Goal: Transaction & Acquisition: Purchase product/service

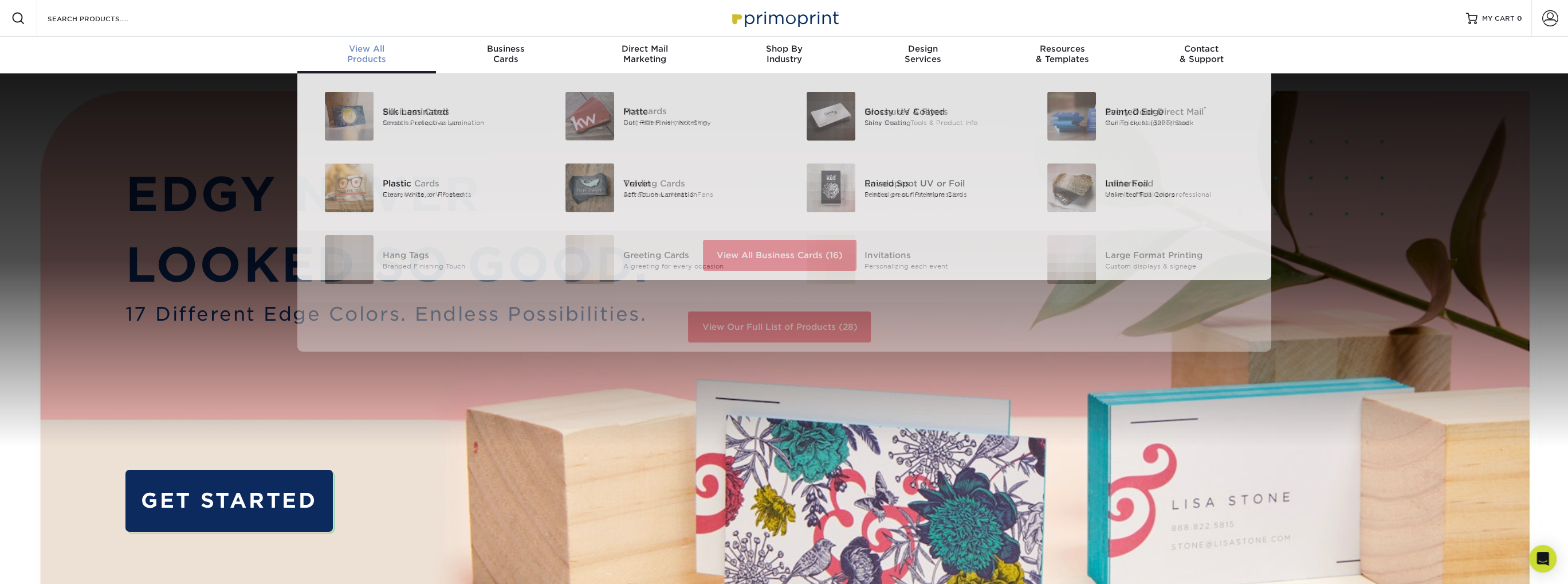
scroll to position [1, 0]
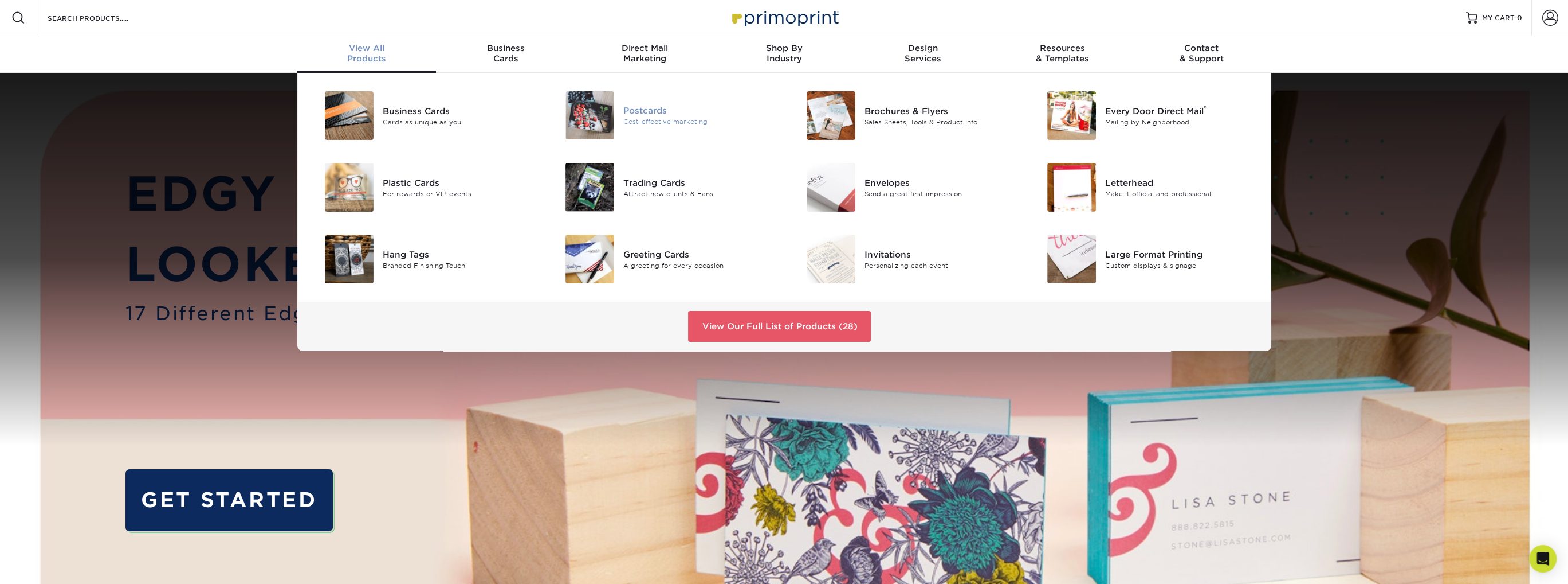
click at [661, 113] on div "Postcards" at bounding box center [699, 110] width 152 height 13
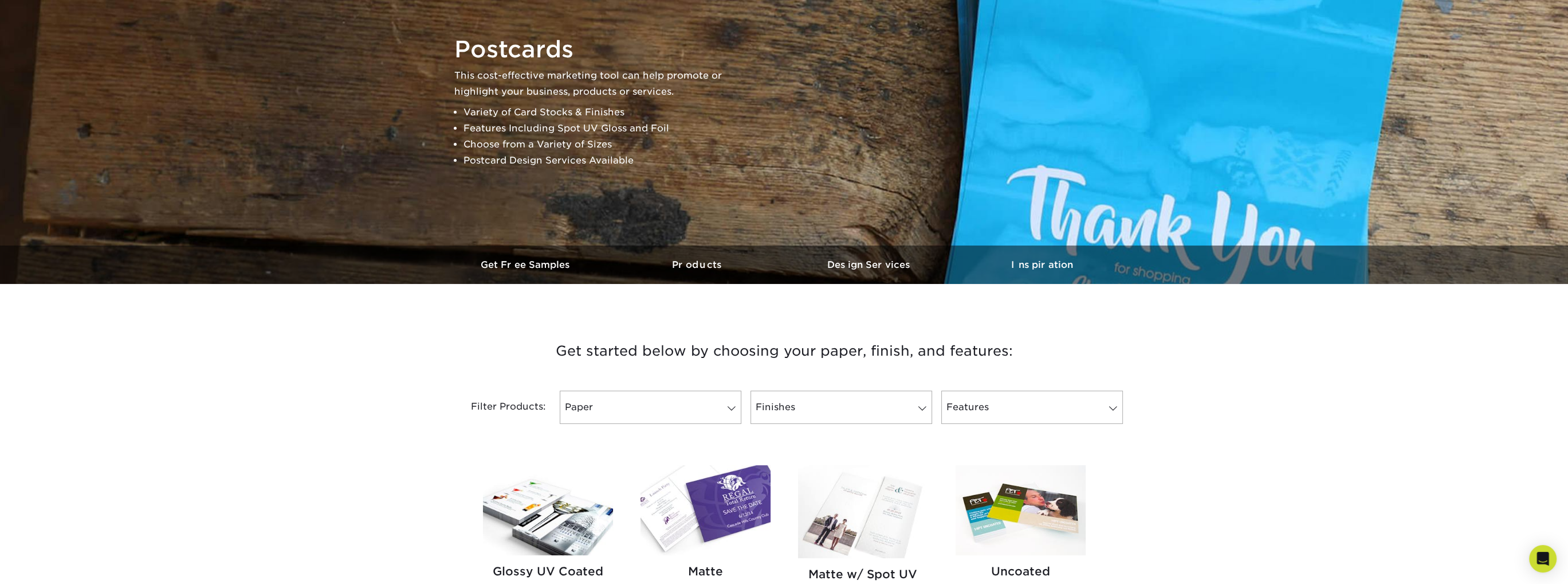
scroll to position [230, 0]
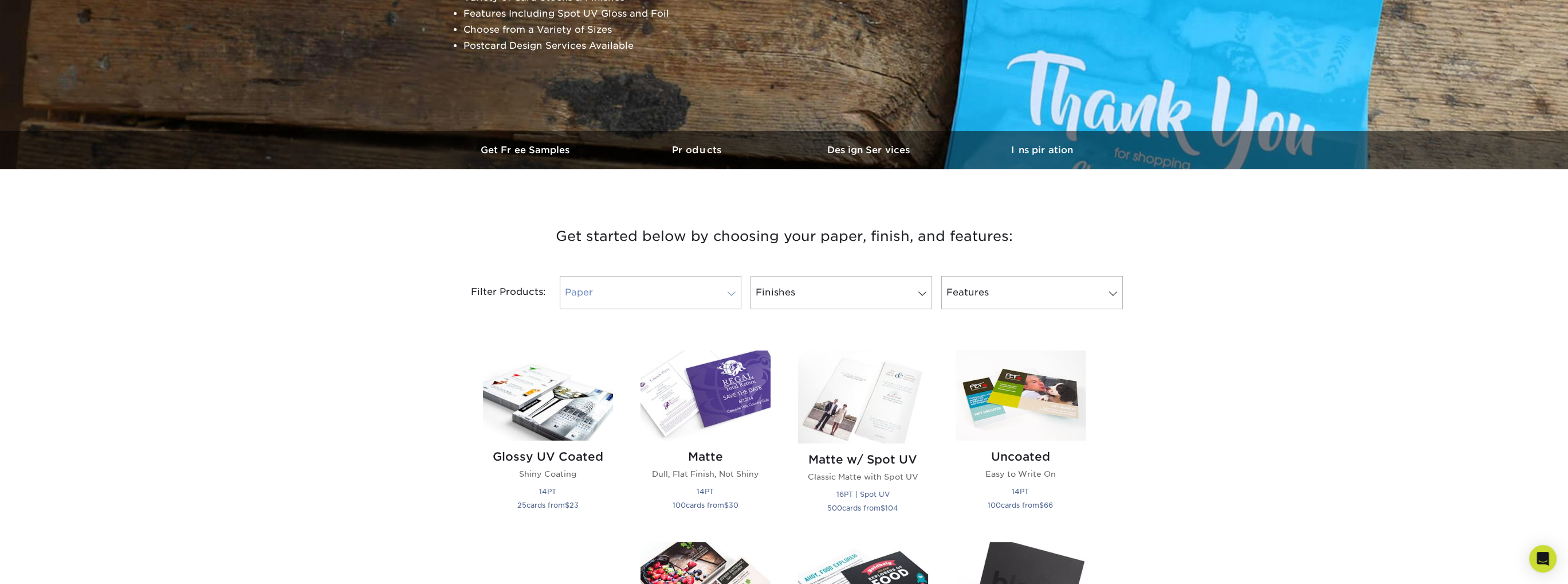
click at [660, 298] on link "Paper" at bounding box center [650, 292] width 181 height 34
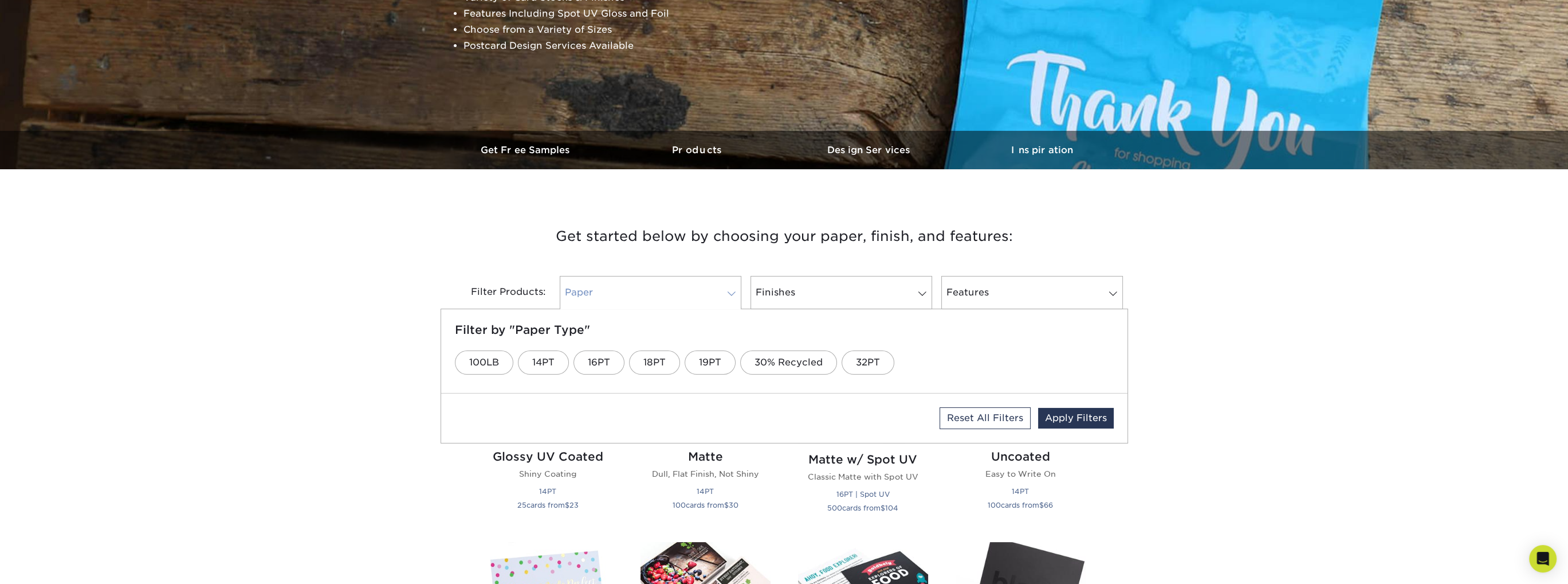
click at [686, 295] on link "Paper" at bounding box center [650, 292] width 181 height 34
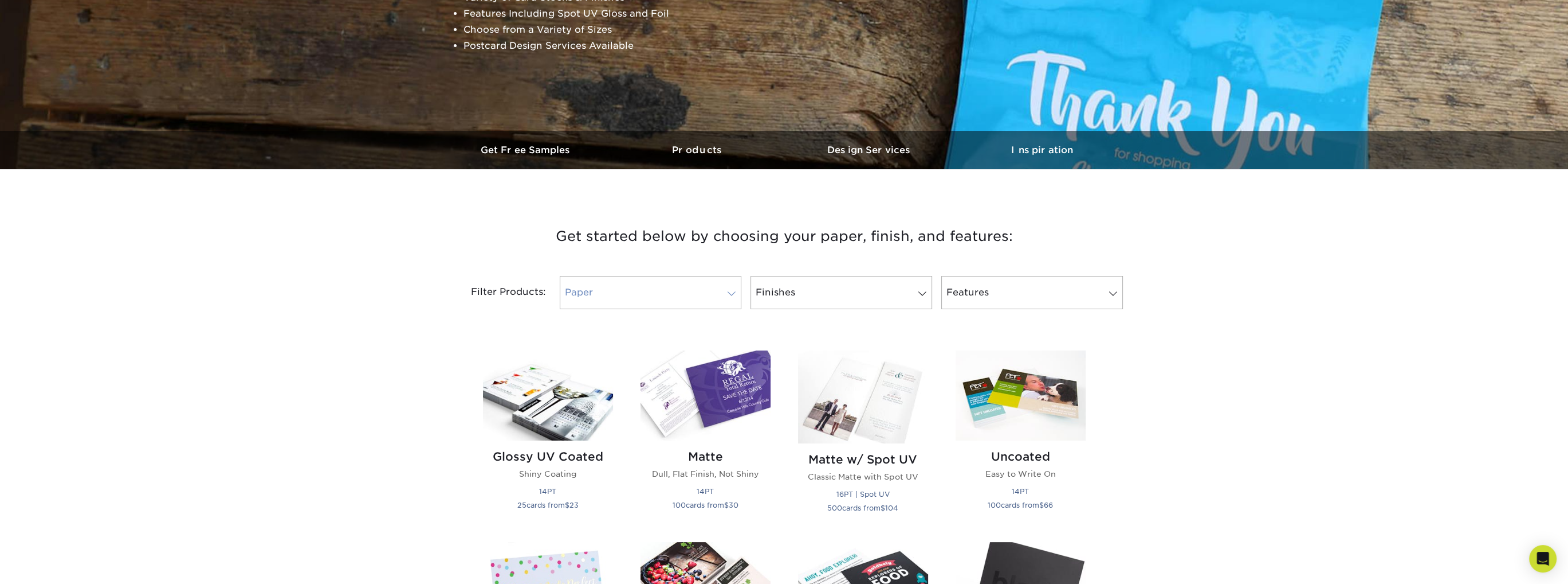
scroll to position [402, 0]
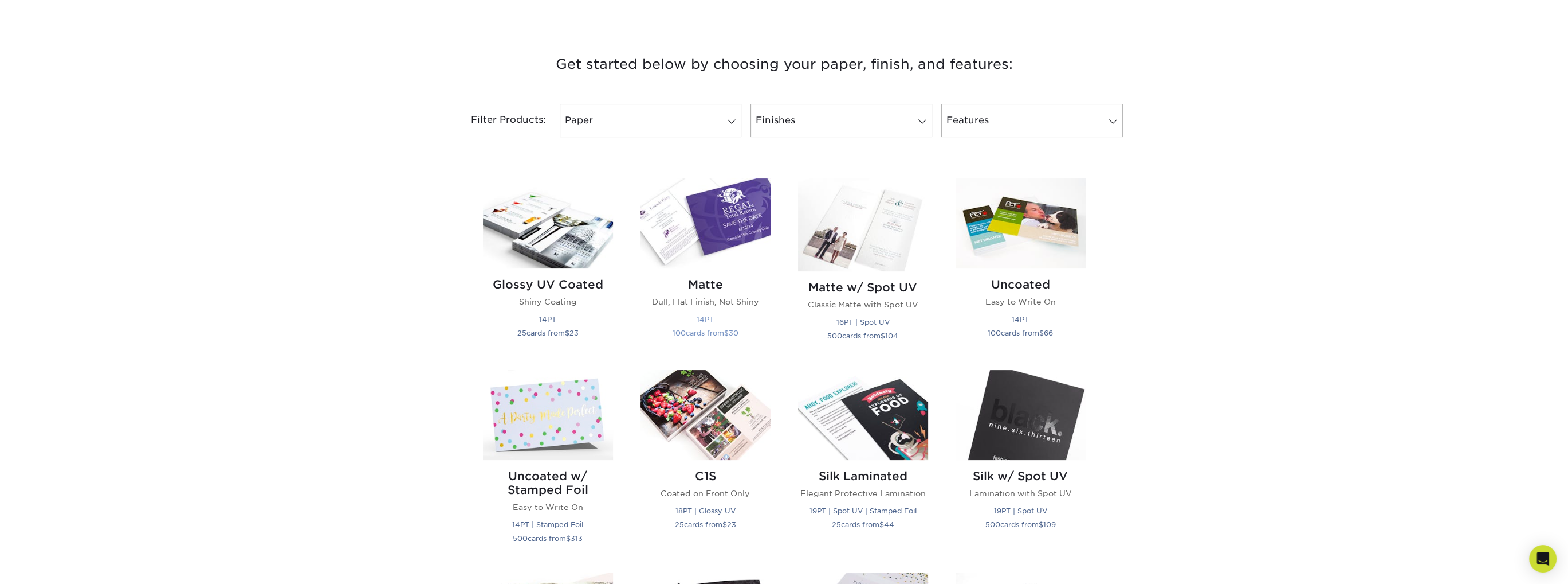
click at [728, 231] on img at bounding box center [705, 223] width 130 height 90
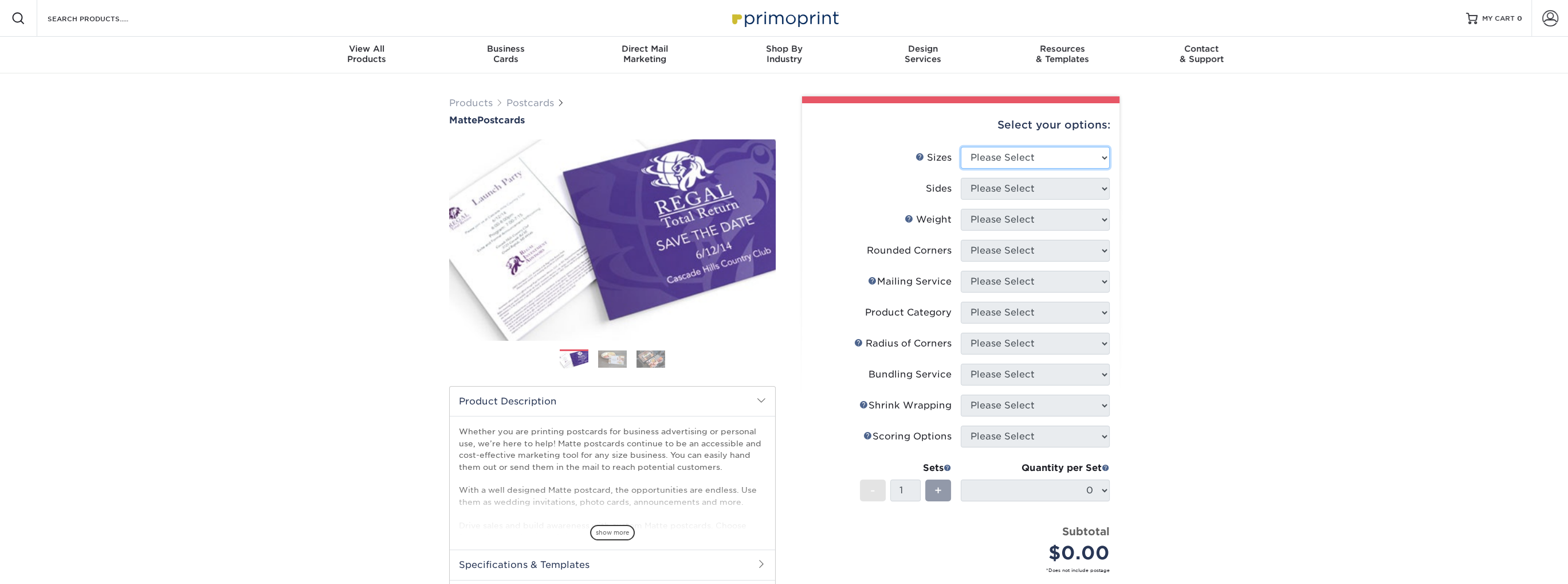
click at [1059, 157] on select "Please Select 1.5" x 7" 2" x 4" 2" x 6" 2" x 7" 2" x 8" 2.12" x 5.5" 2.125" x 5…" at bounding box center [1035, 157] width 149 height 22
click at [961, 147] on select "Please Select 1.5" x 7" 2" x 4" 2" x 6" 2" x 7" 2" x 8" 2.12" x 5.5" 2.125" x 5…" at bounding box center [1035, 157] width 149 height 22
click at [992, 165] on select "Please Select 1.5" x 7" 2" x 4" 2" x 6" 2" x 7" 2" x 8" 2.12" x 5.5" 2.125" x 5…" at bounding box center [1035, 157] width 149 height 22
select select "4.00x6.00"
click at [961, 147] on select "Please Select 1.5" x 7" 2" x 4" 2" x 6" 2" x 7" 2" x 8" 2.12" x 5.5" 2.125" x 5…" at bounding box center [1035, 157] width 149 height 22
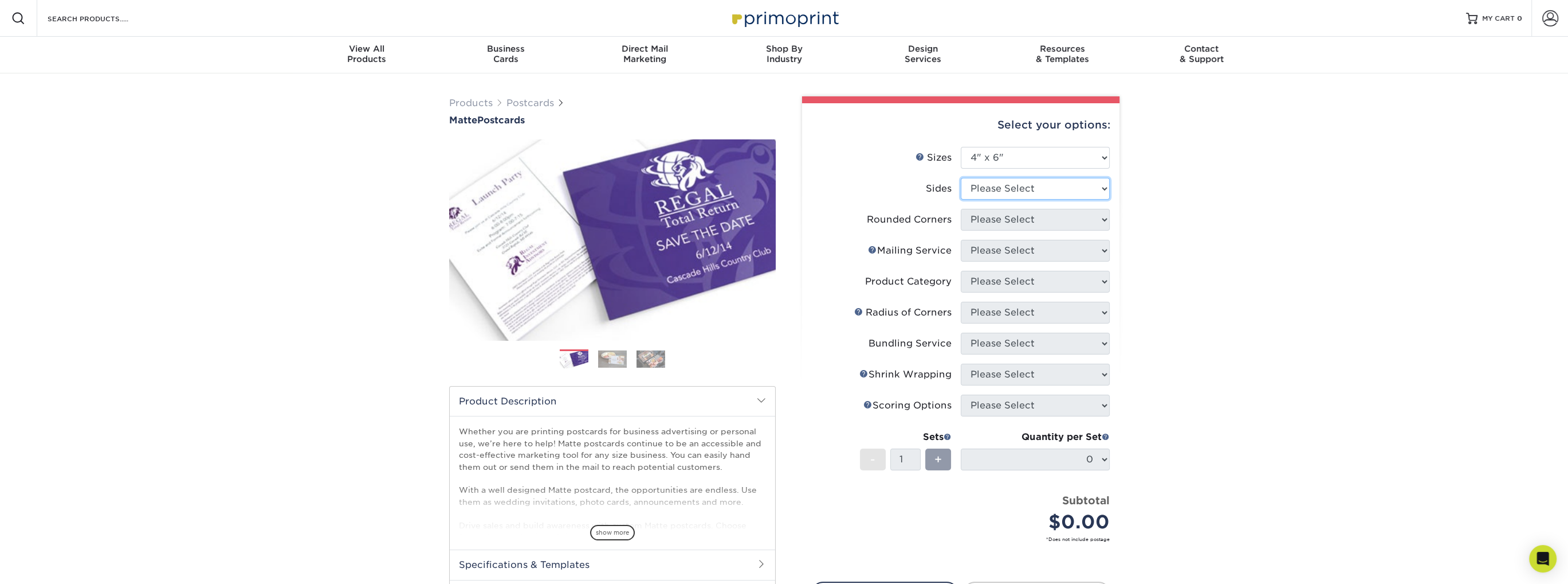
click at [997, 187] on select "Please Select Print Both Sides Print Front Only" at bounding box center [1035, 188] width 149 height 22
select select "13abbda7-1d64-4f25-8bb2-c179b224825d"
click at [961, 178] on select "Please Select Print Both Sides Print Front Only" at bounding box center [1035, 188] width 149 height 22
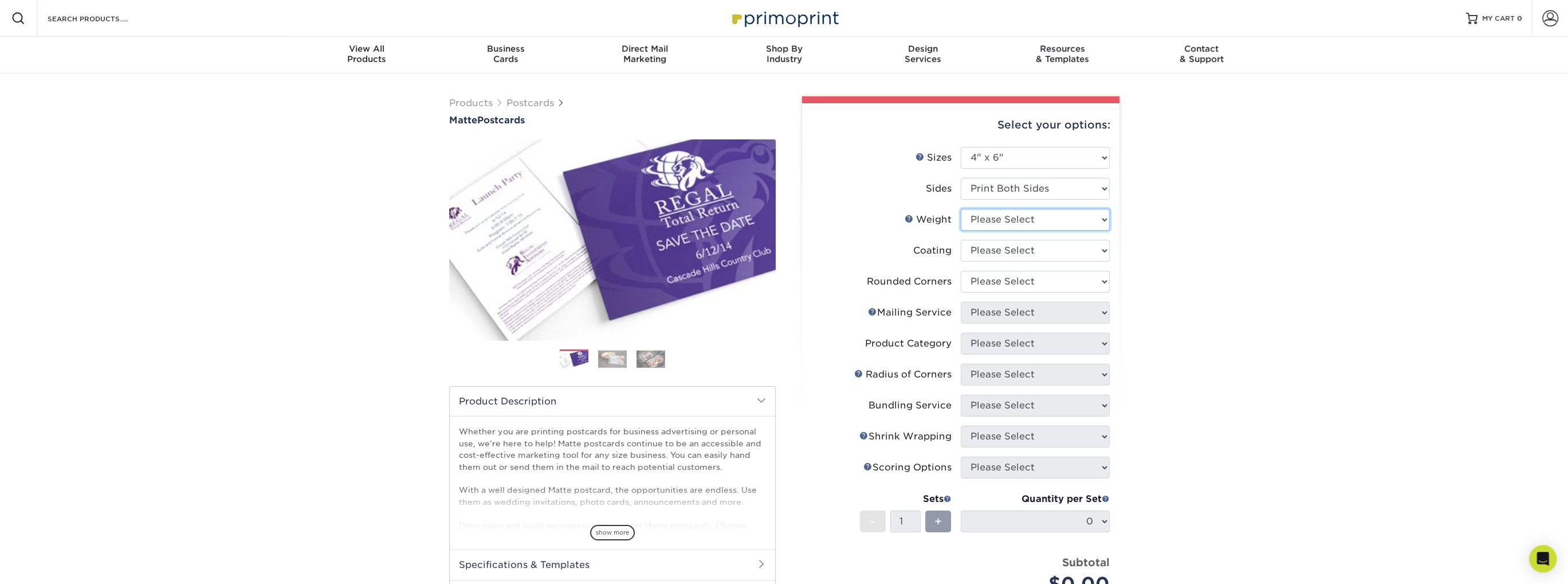
click at [997, 224] on select "Please Select 16PT 14PT" at bounding box center [1035, 219] width 149 height 22
select select "16PT"
click at [961, 209] on select "Please Select 16PT 14PT" at bounding box center [1035, 219] width 149 height 22
click at [992, 255] on select at bounding box center [1035, 250] width 149 height 22
select select "121bb7b5-3b4d-429f-bd8d-bbf80e953313"
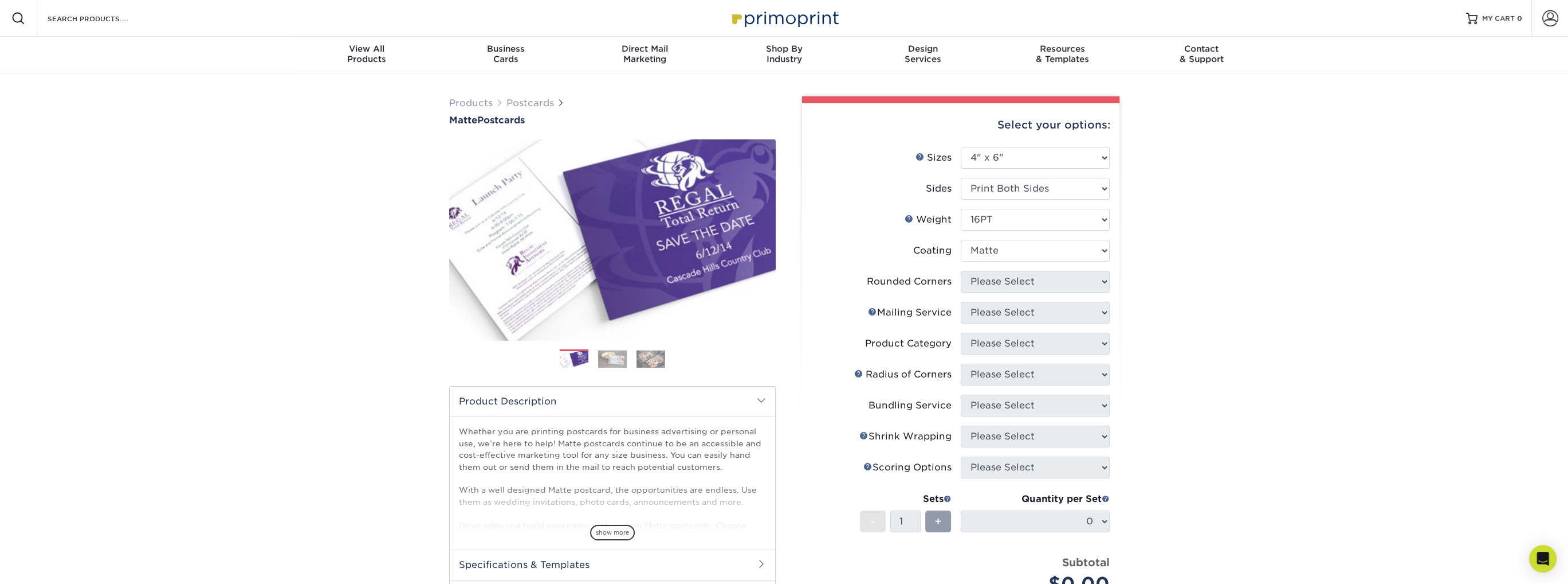
click at [961, 240] on select at bounding box center [1035, 250] width 149 height 22
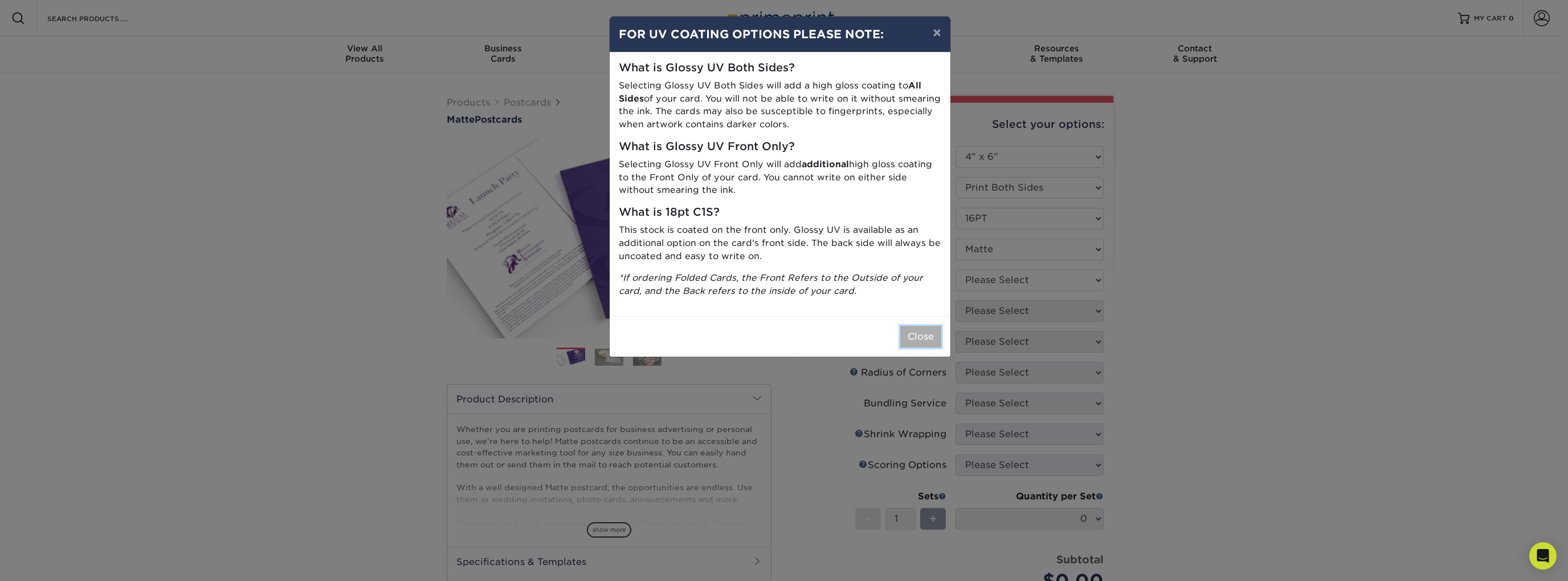
click at [928, 334] on button "Close" at bounding box center [921, 336] width 41 height 21
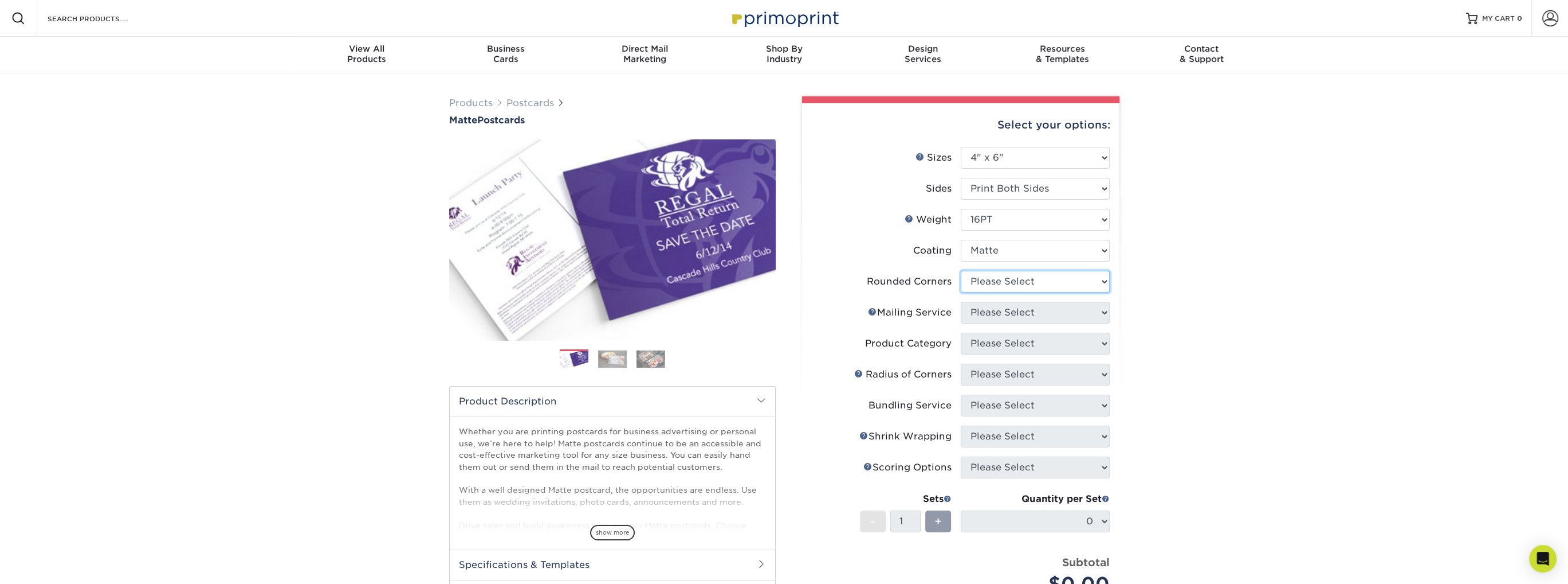
click at [1026, 281] on select "Please Select Yes - Round 4 Corners No" at bounding box center [1035, 281] width 149 height 22
select select "0"
click at [961, 271] on select "Please Select Yes - Round 4 Corners No" at bounding box center [1035, 281] width 149 height 22
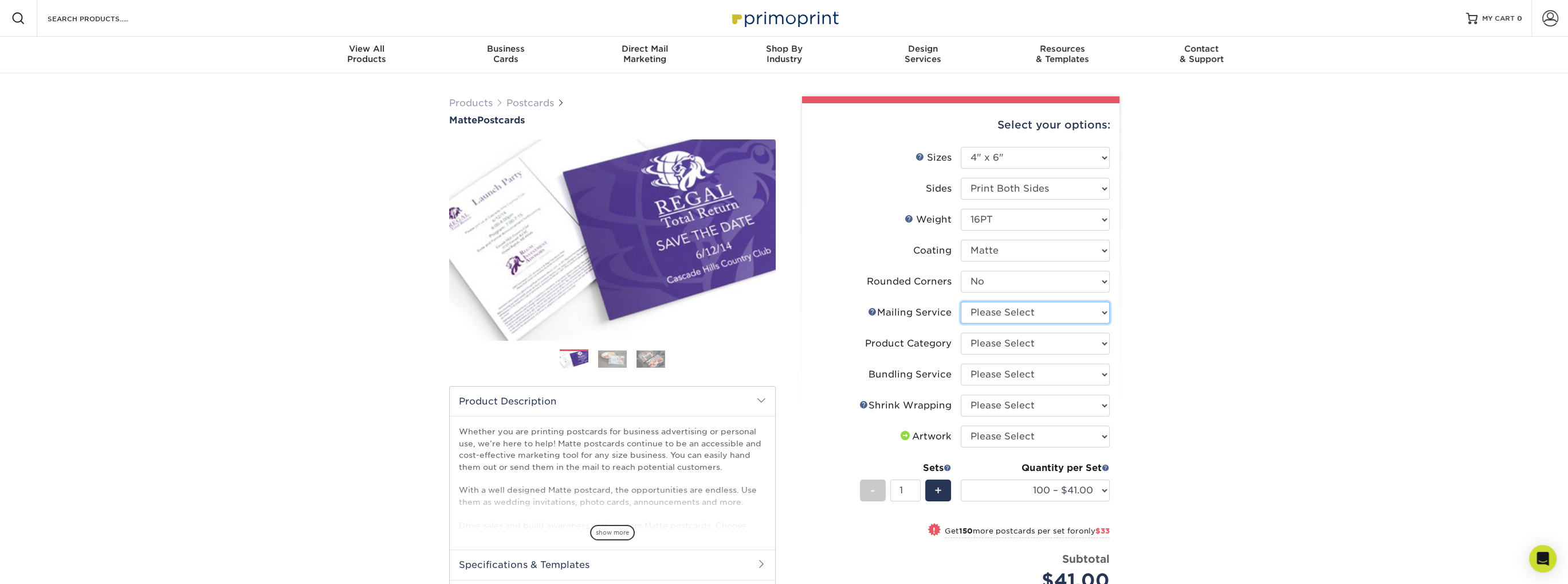
click at [1020, 309] on select "Please Select No Direct Mailing Service No, I will mail/stamp/imprint Direct Ma…" at bounding box center [1035, 312] width 149 height 22
select select "3e5e9bdd-d78a-4c28-a41d-fe1407925ca6"
click at [961, 302] on select "Please Select No Direct Mailing Service No, I will mail/stamp/imprint Direct Ma…" at bounding box center [1035, 312] width 149 height 22
click at [1012, 338] on select "Please Select Postcards" at bounding box center [1035, 343] width 149 height 22
select select "9b7272e0-d6c8-4c3c-8e97-d3a1bcdab858"
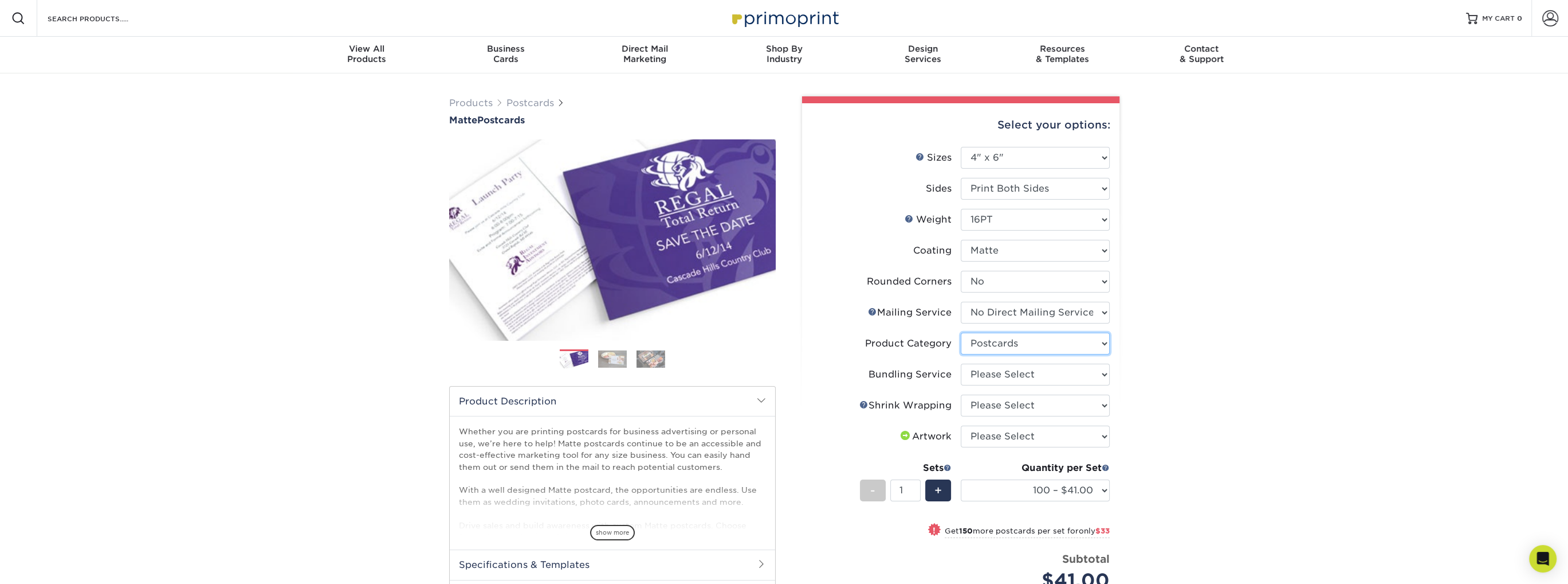
click at [961, 333] on select "Please Select Postcards" at bounding box center [1035, 343] width 149 height 22
click at [995, 370] on select "Please Select No Bundling Services Yes, Bundles of 50 (+2 Days) Yes, Bundles of…" at bounding box center [1035, 374] width 149 height 22
select select "58689abb-25c0-461c-a4c3-a80b627d6649"
click at [961, 364] on select "Please Select No Bundling Services Yes, Bundles of 50 (+2 Days) Yes, Bundles of…" at bounding box center [1035, 374] width 149 height 22
click at [990, 407] on select "Please Select No Shrink Wrapping Shrink Wrap 100 Per Package Shrink Wrap 50 Per…" at bounding box center [1035, 405] width 149 height 22
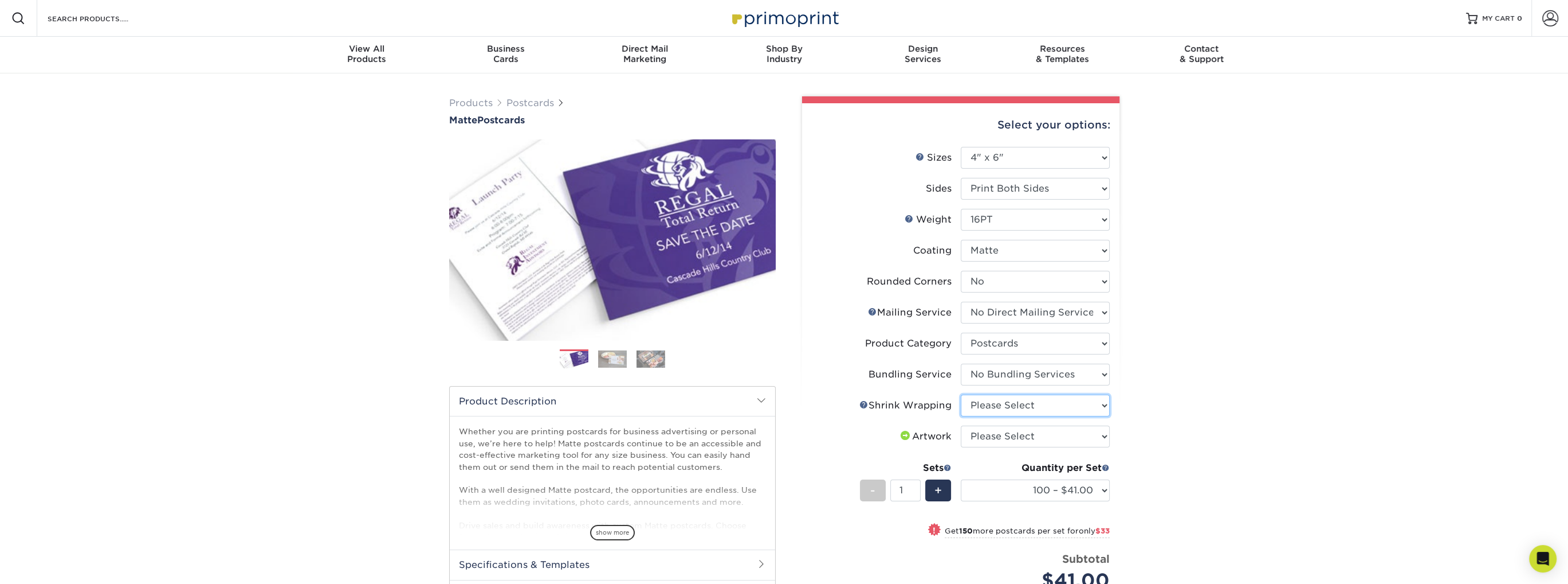
select select "c8749376-e7da-41d0-b3dc-647faf84d907"
click at [961, 395] on select "Please Select No Shrink Wrapping Shrink Wrap 100 Per Package Shrink Wrap 50 Per…" at bounding box center [1035, 405] width 149 height 22
click at [985, 438] on select "Please Select I will upload files I need a design - $150" at bounding box center [1035, 436] width 149 height 22
select select "upload"
click at [961, 426] on select "Please Select I will upload files I need a design - $150" at bounding box center [1035, 436] width 149 height 22
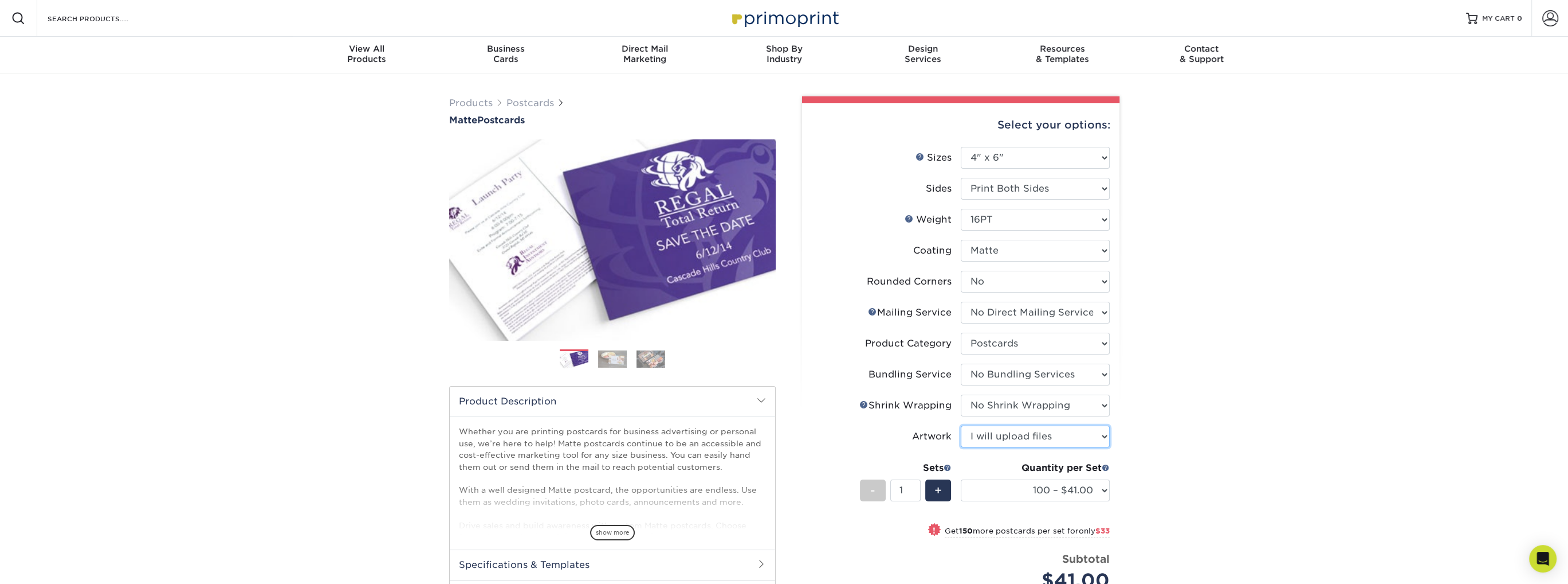
scroll to position [114, 0]
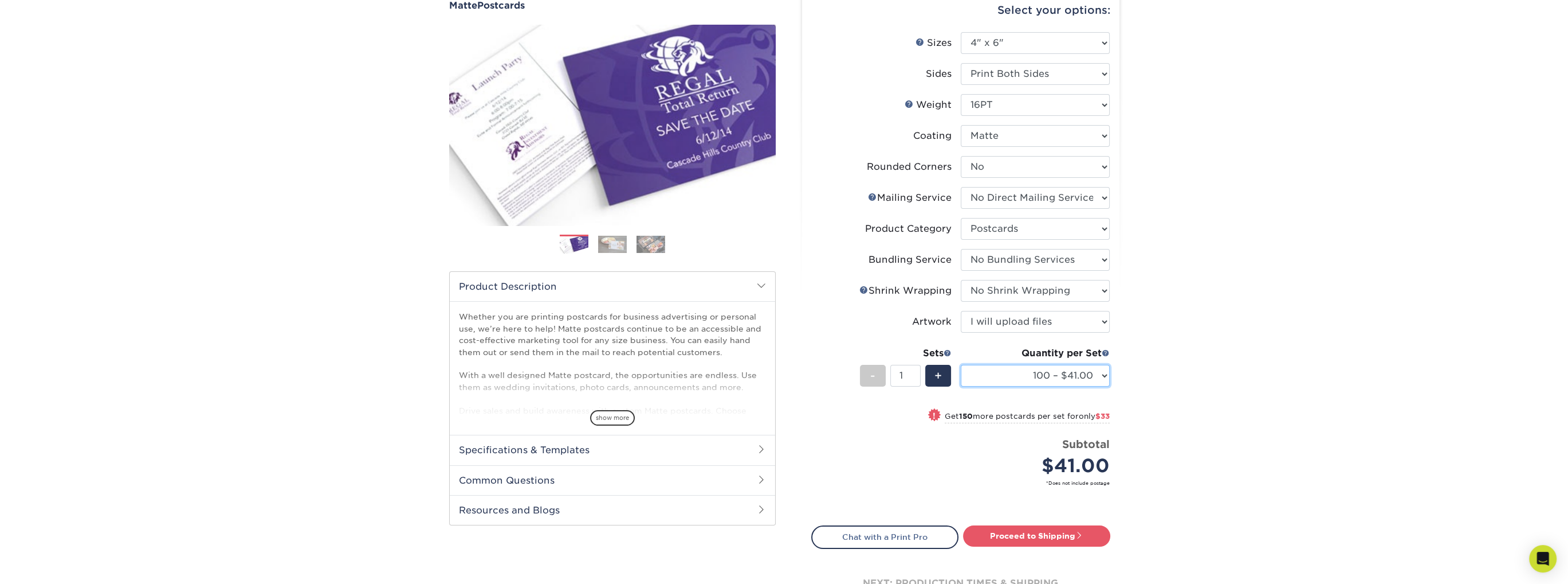
click at [1064, 376] on select "100 – $41.00 250 – $74.00 500 – $88.00 1000 – $99.00 2500 – $205.00 5000 – $304…" at bounding box center [1035, 375] width 149 height 22
click at [961, 365] on select "100 – $41.00 250 – $74.00 500 – $88.00 1000 – $99.00 2500 – $205.00 5000 – $304…" at bounding box center [1035, 375] width 149 height 22
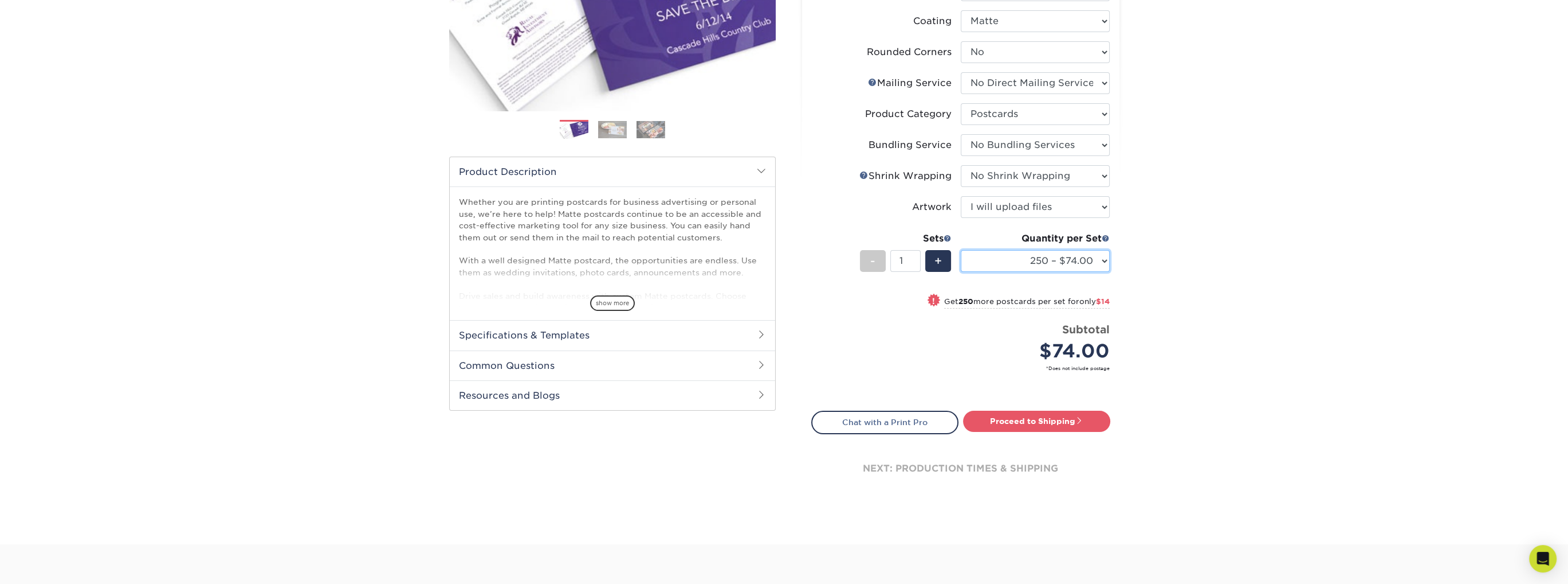
click at [1076, 255] on select "100 – $41.00 250 – $74.00 500 – $88.00 1000 – $99.00 2500 – $205.00 5000 – $304…" at bounding box center [1035, 261] width 149 height 22
click at [1013, 258] on select "100 – $41.00 250 – $74.00 500 – $88.00 1000 – $99.00 2500 – $205.00 5000 – $304…" at bounding box center [1035, 261] width 149 height 22
select select "100 – $41.00"
click at [961, 250] on select "100 – $41.00 250 – $74.00 500 – $88.00 1000 – $99.00 2500 – $205.00 5000 – $304…" at bounding box center [1035, 261] width 149 height 22
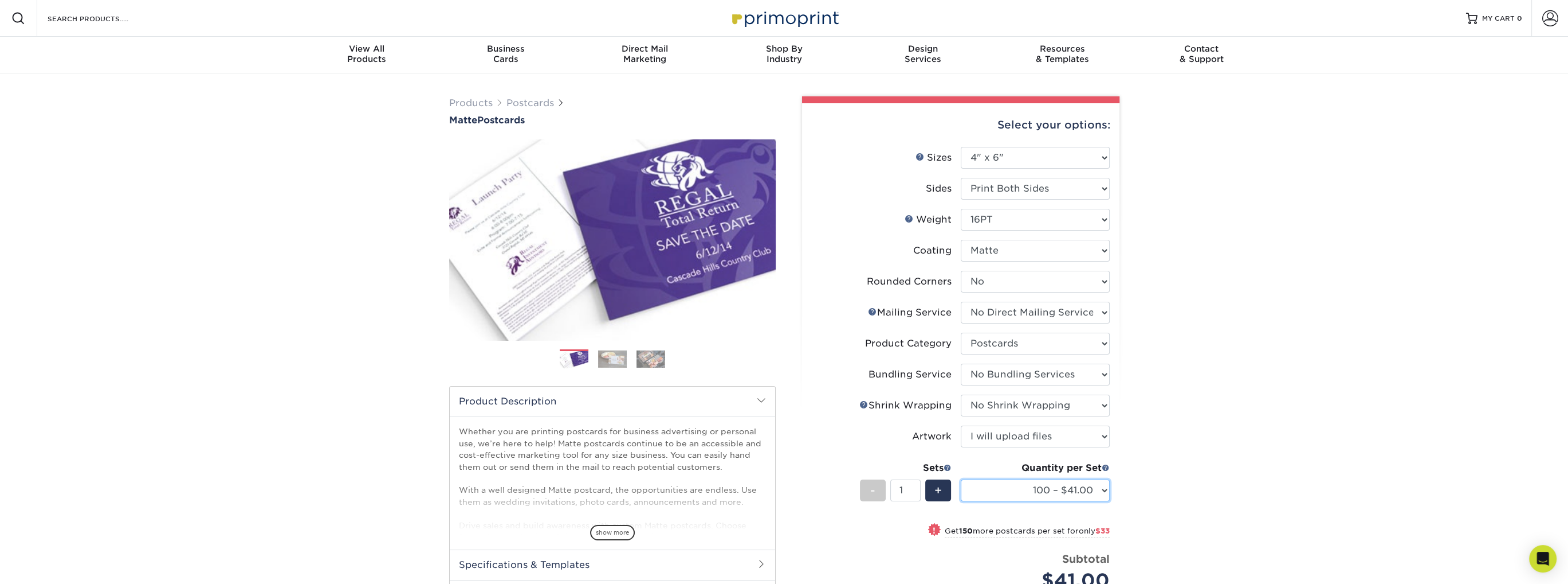
scroll to position [286, 0]
